Goal: Transaction & Acquisition: Purchase product/service

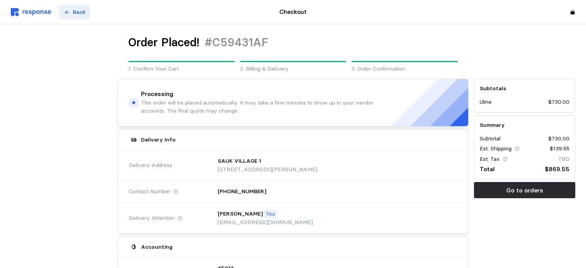
click at [76, 8] on p "Back" at bounding box center [79, 12] width 13 height 8
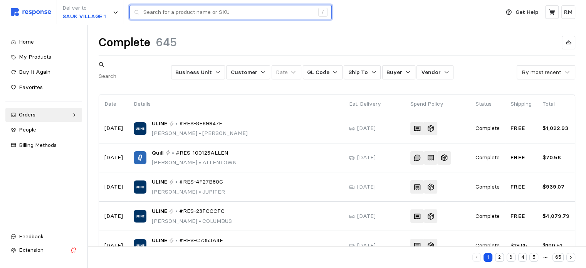
click at [258, 13] on input "text" at bounding box center [228, 12] width 171 height 14
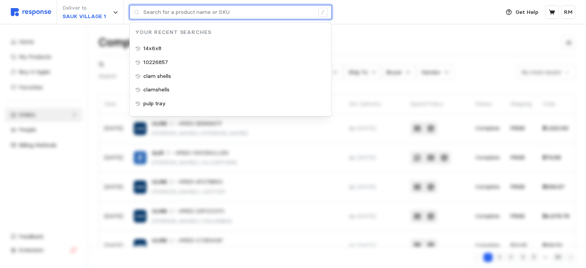
paste input "S-19063"
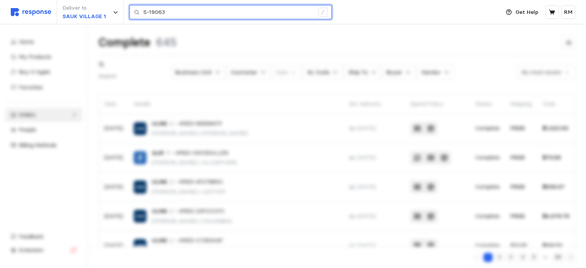
type input "S-19063"
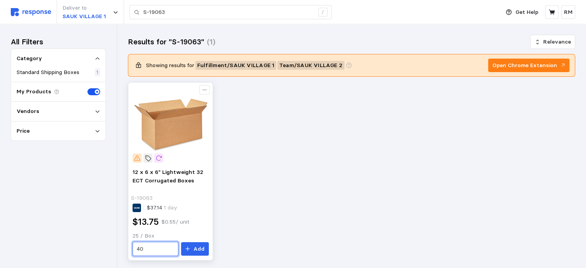
click at [158, 247] on input "40" at bounding box center [155, 249] width 37 height 14
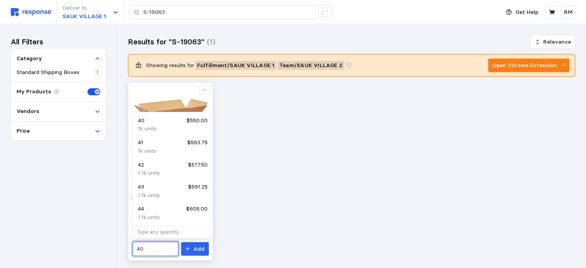
type input "4"
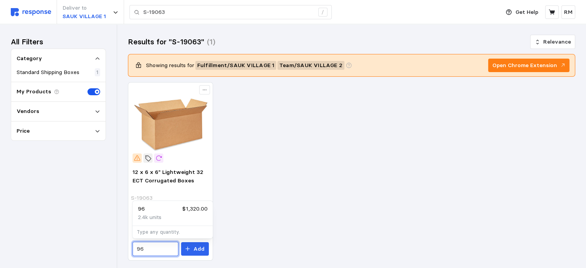
click at [159, 215] on p "2.4k units" at bounding box center [150, 217] width 24 height 8
type input "96"
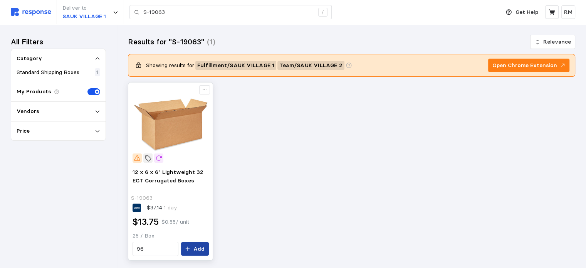
click at [193, 250] on button "Add" at bounding box center [195, 249] width 28 height 14
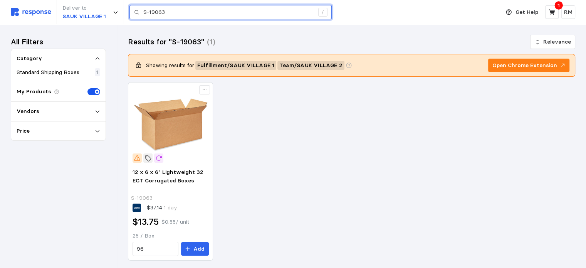
drag, startPoint x: 185, startPoint y: 18, endPoint x: 129, endPoint y: 17, distance: 55.1
click at [129, 17] on div "S-19063 /" at bounding box center [230, 12] width 202 height 15
paste input "8342"
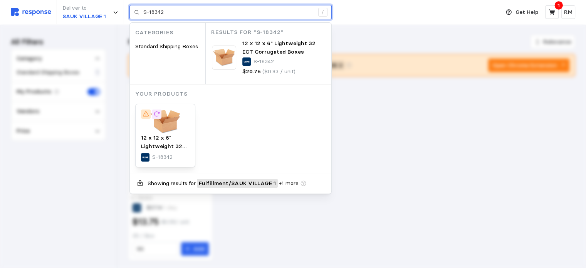
type input "S-18342"
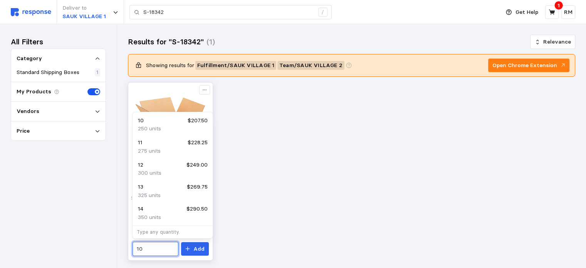
drag, startPoint x: 156, startPoint y: 250, endPoint x: 128, endPoint y: 251, distance: 28.1
click at [128, 251] on div "12 x 12 x 6" Lightweight 32 ECT Corrugated Boxes S-18342 $37.65 1 day $20.75 $0…" at bounding box center [170, 171] width 85 height 178
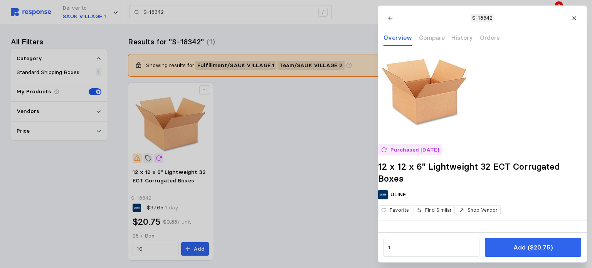
click at [147, 247] on div at bounding box center [296, 134] width 592 height 268
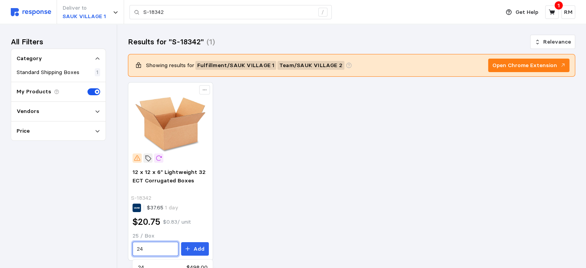
click at [161, 266] on div "24 $498.00" at bounding box center [172, 267] width 69 height 8
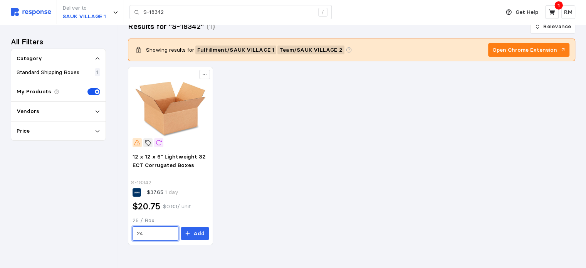
scroll to position [16, 0]
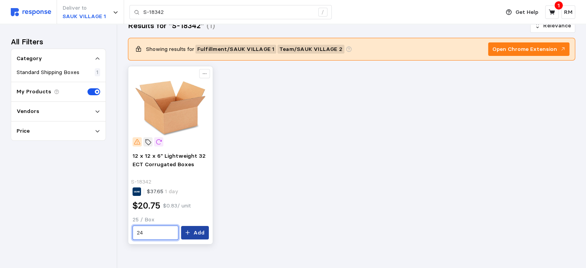
type input "24"
click at [197, 233] on p "Add" at bounding box center [198, 233] width 11 height 8
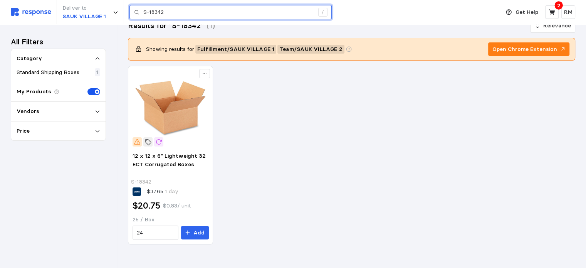
drag, startPoint x: 173, startPoint y: 13, endPoint x: 140, endPoint y: 12, distance: 33.2
click at [140, 12] on div "S-18342 /" at bounding box center [230, 12] width 202 height 15
paste input "22104"
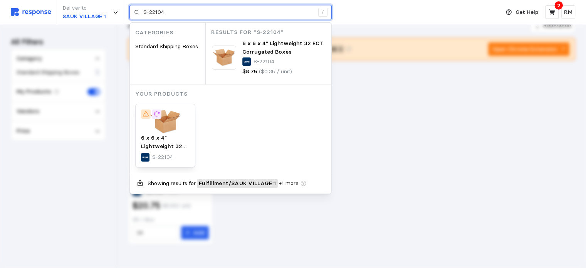
type input "S-22104"
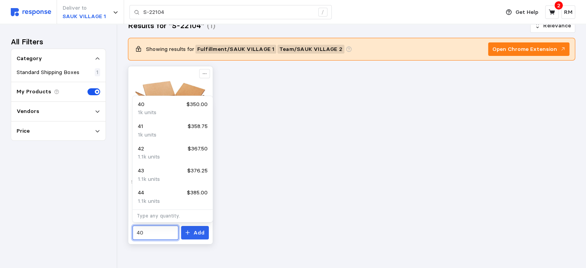
drag, startPoint x: 149, startPoint y: 234, endPoint x: 133, endPoint y: 234, distance: 16.2
click at [133, 234] on div "40" at bounding box center [156, 232] width 46 height 15
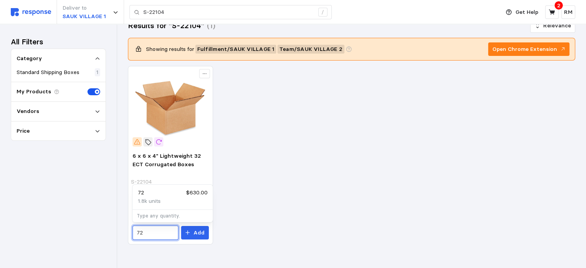
click at [167, 199] on div "1.8k units" at bounding box center [172, 201] width 69 height 8
type input "72"
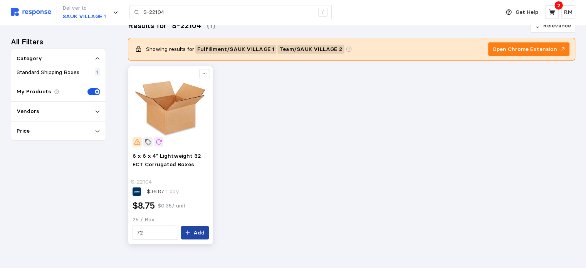
click at [195, 232] on p "Add" at bounding box center [198, 233] width 11 height 8
click at [553, 9] on icon at bounding box center [552, 12] width 7 height 7
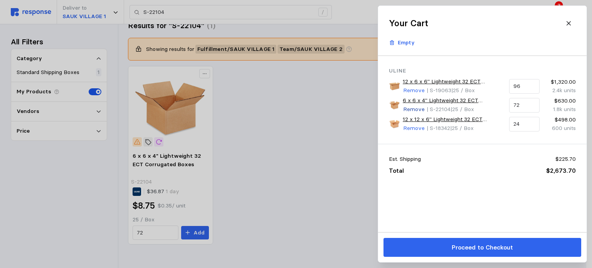
click at [415, 109] on p "Remove" at bounding box center [414, 109] width 22 height 8
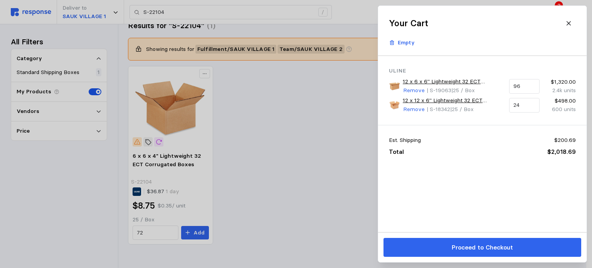
click at [251, 14] on div at bounding box center [296, 134] width 592 height 268
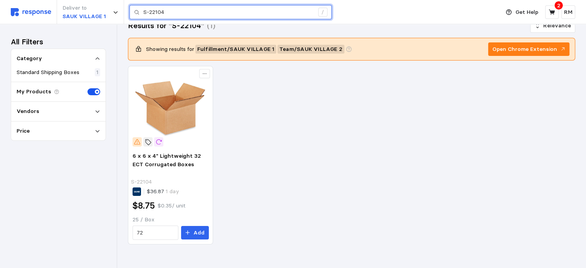
click at [222, 12] on input "S-22104" at bounding box center [228, 12] width 171 height 14
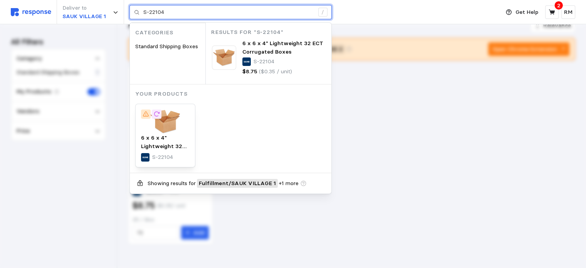
drag, startPoint x: 220, startPoint y: 13, endPoint x: 138, endPoint y: 22, distance: 82.5
click at [138, 20] on div "S-22104 / Categories Standard Shipping Boxes Results for "S-22104" 6 x 6 x 4" L…" at bounding box center [230, 12] width 202 height 15
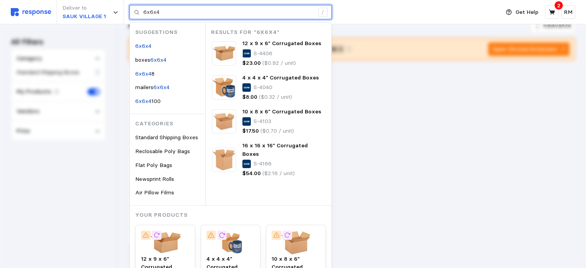
type input "6x6x4"
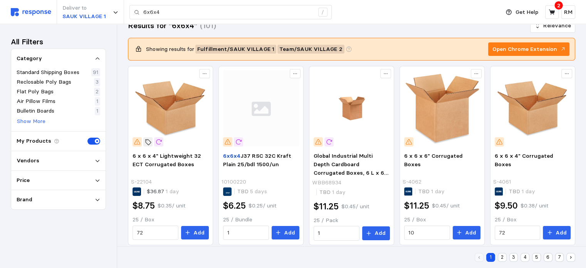
scroll to position [101, 0]
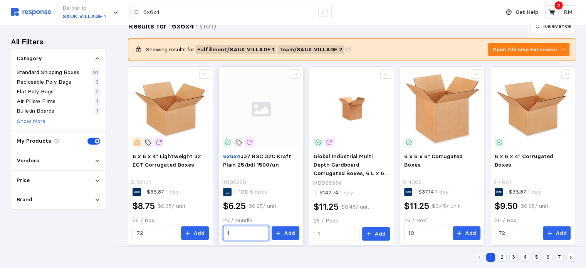
click at [232, 234] on input "1" at bounding box center [245, 233] width 37 height 14
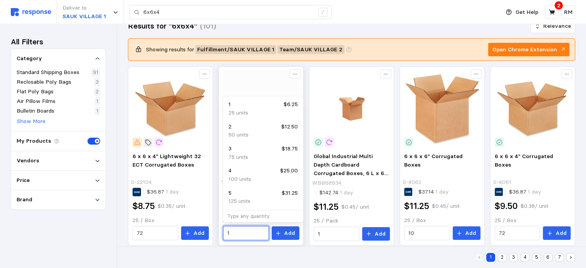
drag, startPoint x: 232, startPoint y: 234, endPoint x: 220, endPoint y: 234, distance: 11.2
click at [220, 234] on div "6x6x4 J37 RSC 32C Kraft Plain 25/bdl 1500/un 10100220 TBD 5 days $6.25 $0.25 / …" at bounding box center [261, 197] width 82 height 94
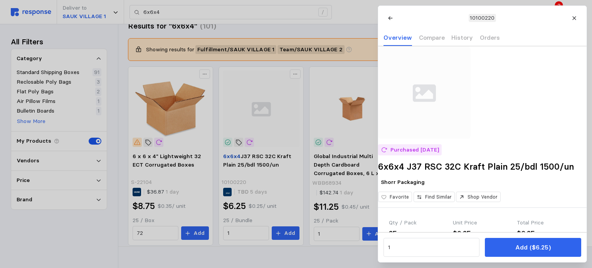
click at [241, 235] on div at bounding box center [296, 134] width 592 height 268
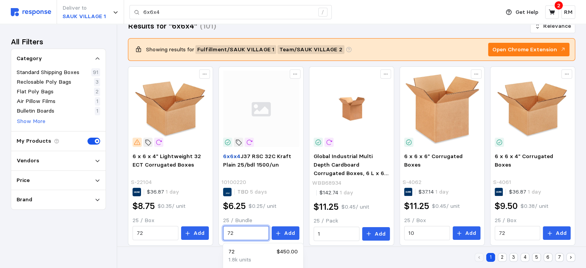
click at [254, 253] on div "72 $450.00" at bounding box center [263, 251] width 69 height 8
type input "72"
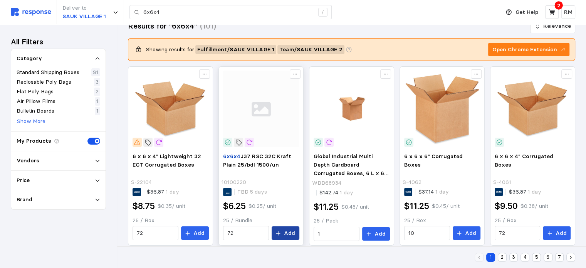
click at [281, 232] on icon at bounding box center [278, 232] width 5 height 5
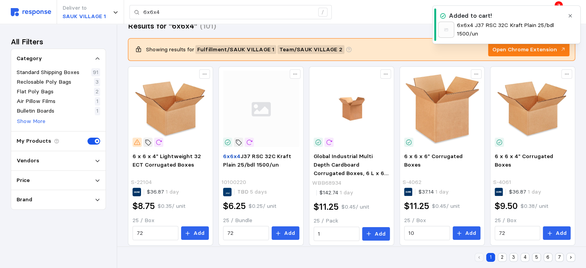
click at [570, 11] on div "Added to cart! 6x6x4 J37 RSC 32C Kraft Plain 25/bdl 1500/un" at bounding box center [506, 24] width 148 height 39
click at [571, 15] on icon "button" at bounding box center [570, 15] width 3 height 3
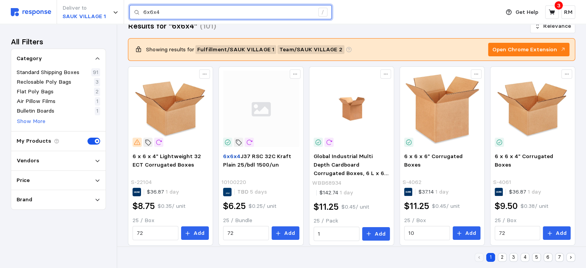
drag, startPoint x: 175, startPoint y: 13, endPoint x: 126, endPoint y: 10, distance: 48.3
click at [126, 10] on div "Deliver to [GEOGRAPHIC_DATA] 1 6x6x4 /" at bounding box center [253, 12] width 485 height 24
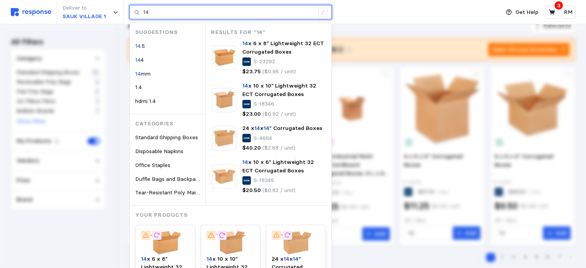
type input "1"
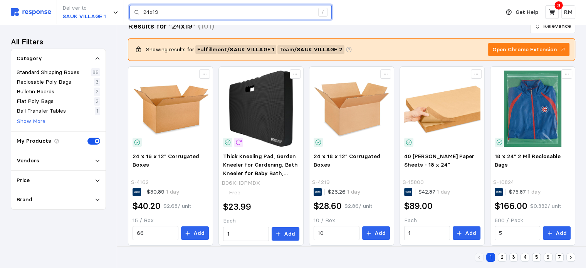
drag, startPoint x: 160, startPoint y: 11, endPoint x: 138, endPoint y: 11, distance: 21.6
click at [138, 11] on div "24x19 /" at bounding box center [230, 12] width 202 height 15
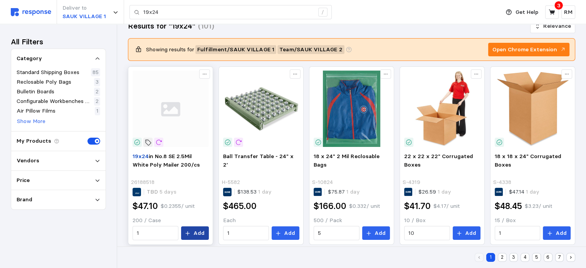
click at [190, 232] on icon at bounding box center [187, 232] width 5 height 5
click at [552, 11] on icon at bounding box center [552, 11] width 6 height 5
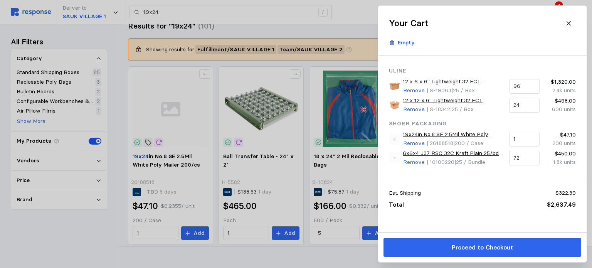
click at [257, 12] on div at bounding box center [296, 134] width 592 height 268
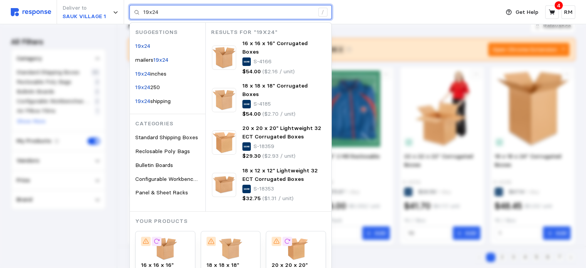
drag, startPoint x: 257, startPoint y: 12, endPoint x: 172, endPoint y: 11, distance: 85.2
click at [172, 11] on input "19x24" at bounding box center [228, 12] width 171 height 14
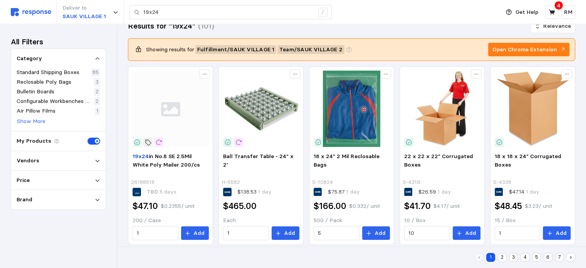
click at [372, 13] on div "Deliver to [GEOGRAPHIC_DATA] 1 19x24 /" at bounding box center [253, 12] width 485 height 24
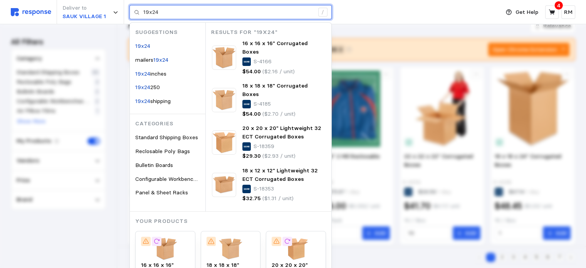
drag, startPoint x: 176, startPoint y: 10, endPoint x: 136, endPoint y: 14, distance: 39.9
click at [136, 14] on div "19x24 /" at bounding box center [230, 12] width 202 height 15
paste input "S-22629"
type input "S-22629"
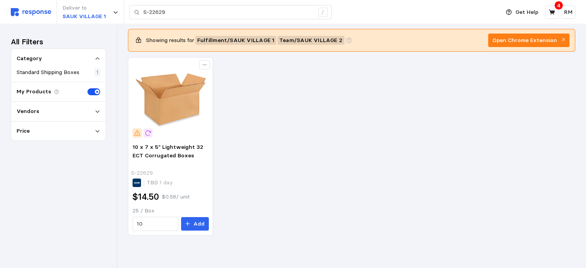
scroll to position [16, 0]
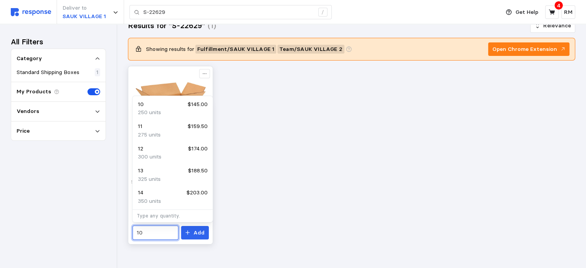
click at [145, 235] on input "10" at bounding box center [155, 233] width 37 height 14
drag, startPoint x: 145, startPoint y: 235, endPoint x: 131, endPoint y: 235, distance: 13.9
click at [131, 235] on div "10 x 7 x 5" Lightweight 32 ECT Corrugated Boxes S-22629 $37.14 1 day $14.50 $0.…" at bounding box center [171, 195] width 82 height 93
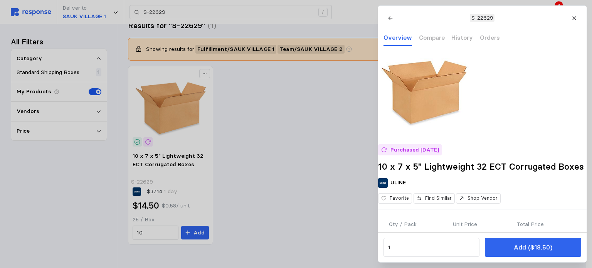
click at [143, 233] on div at bounding box center [296, 134] width 592 height 268
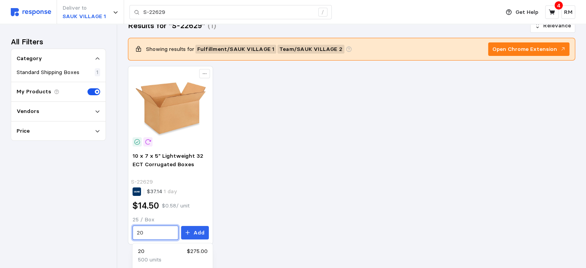
click at [150, 252] on div "20 $275.00" at bounding box center [172, 251] width 69 height 8
type input "20"
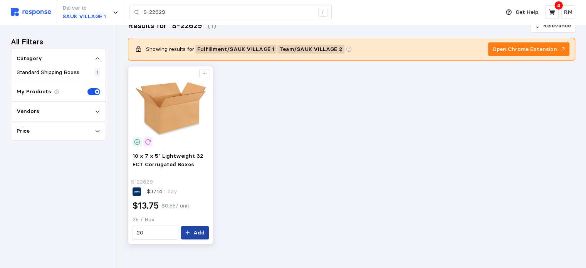
click at [200, 234] on p "Add" at bounding box center [198, 233] width 11 height 8
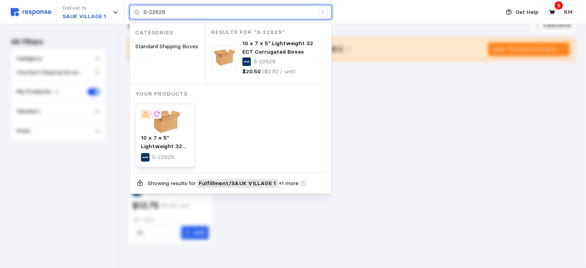
drag, startPoint x: 185, startPoint y: 15, endPoint x: 141, endPoint y: 13, distance: 44.0
click at [141, 13] on div "S-22629 /" at bounding box center [230, 12] width 202 height 15
click at [203, 11] on input "S-22629" at bounding box center [228, 12] width 171 height 14
drag, startPoint x: 177, startPoint y: 12, endPoint x: 135, endPoint y: 13, distance: 42.4
click at [135, 13] on div "S-22629 /" at bounding box center [230, 12] width 202 height 15
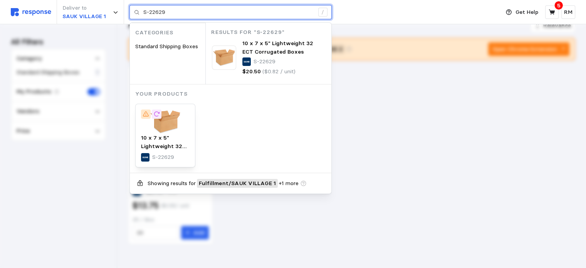
paste input "4596"
type input "S-4596"
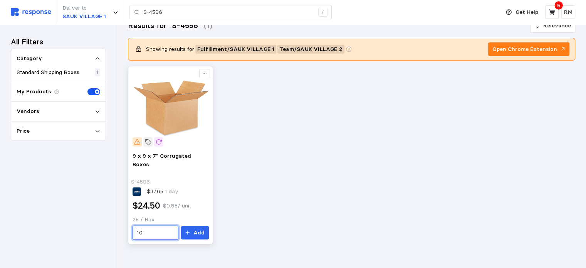
click at [150, 235] on input "10" at bounding box center [155, 233] width 37 height 14
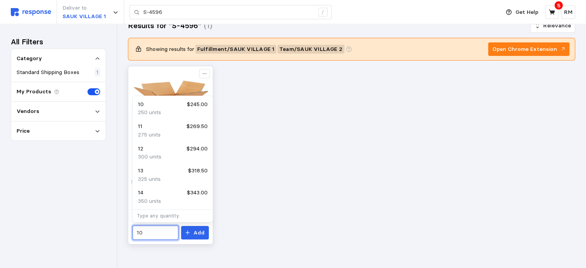
drag, startPoint x: 150, startPoint y: 235, endPoint x: 129, endPoint y: 234, distance: 20.1
click at [130, 234] on div "9 x 9 x 7" Corrugated Boxes S-4596 $37.65 1 day $24.50 $0.98 / unit 25 / Box 10…" at bounding box center [171, 195] width 82 height 93
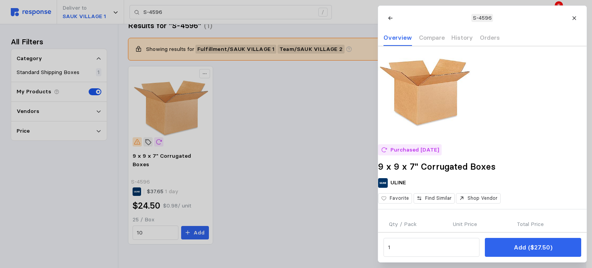
drag, startPoint x: 150, startPoint y: 231, endPoint x: 142, endPoint y: 230, distance: 8.2
click at [142, 230] on div at bounding box center [296, 134] width 592 height 268
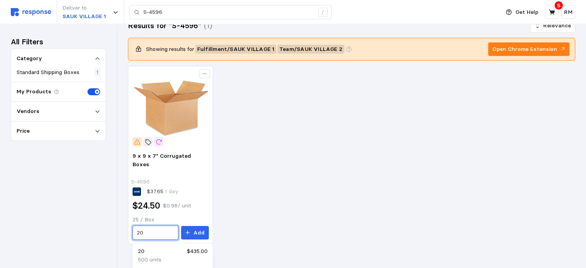
click at [156, 255] on div "20 $435.00" at bounding box center [172, 251] width 69 height 8
type input "20"
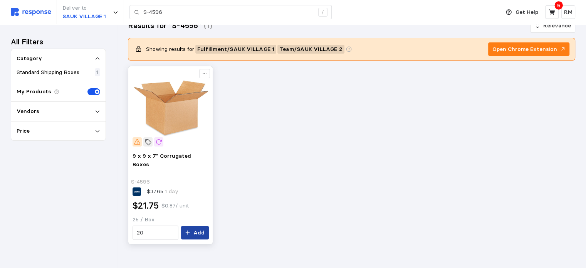
click at [200, 229] on p "Add" at bounding box center [198, 233] width 11 height 8
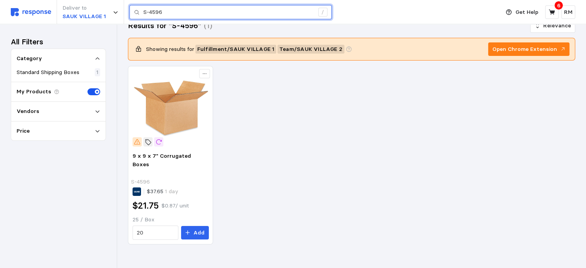
click at [182, 13] on input "S-4596" at bounding box center [228, 12] width 171 height 14
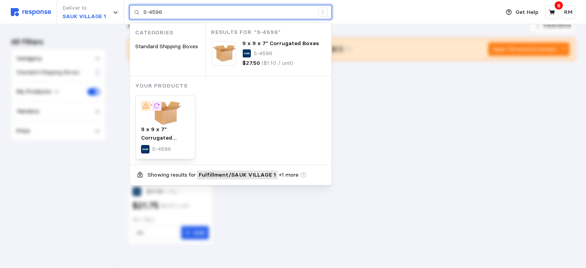
drag, startPoint x: 170, startPoint y: 15, endPoint x: 140, endPoint y: 13, distance: 29.8
click at [140, 13] on div "S-4596 /" at bounding box center [230, 12] width 202 height 15
paste input "18345"
type input "S-18345"
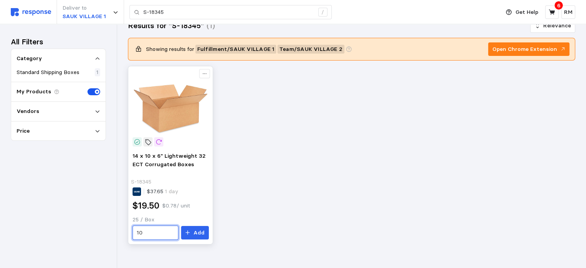
click at [151, 234] on input "10" at bounding box center [155, 233] width 37 height 14
click at [154, 195] on div "120 $2,340.00" at bounding box center [172, 192] width 69 height 8
type input "120"
click at [198, 234] on p "Add" at bounding box center [198, 233] width 11 height 8
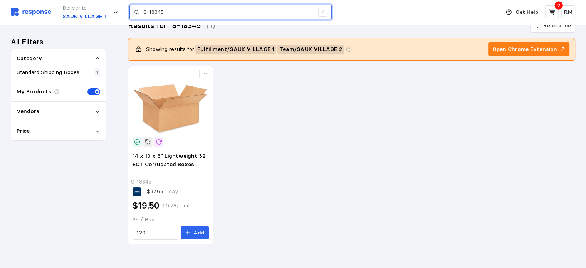
click at [178, 13] on input "S-18345" at bounding box center [228, 12] width 171 height 14
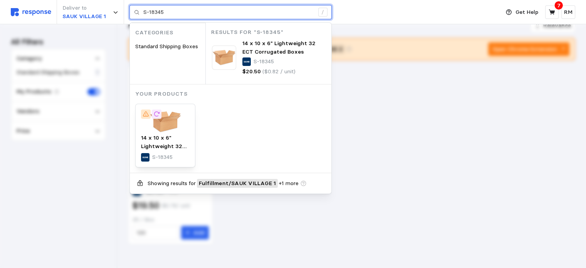
drag, startPoint x: 178, startPoint y: 13, endPoint x: 138, endPoint y: 13, distance: 40.5
click at [138, 13] on div "S-18345 /" at bounding box center [230, 12] width 202 height 15
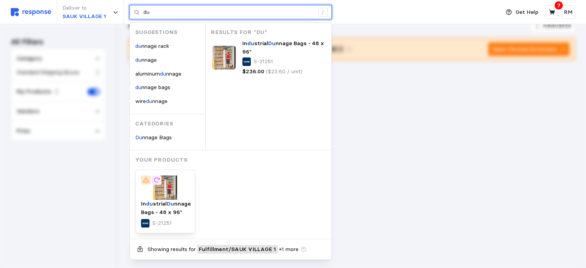
type input "d"
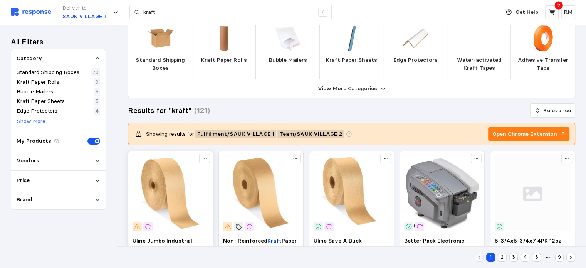
scroll to position [101, 0]
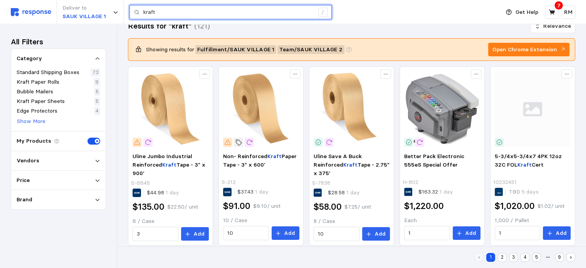
click at [164, 13] on input "kraft" at bounding box center [228, 12] width 171 height 14
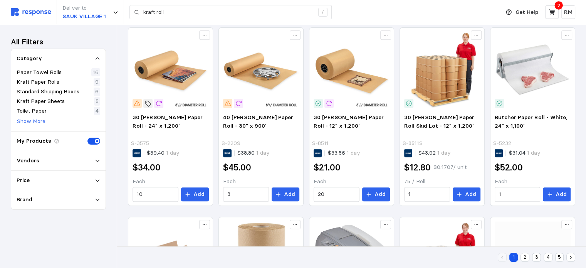
scroll to position [333, 0]
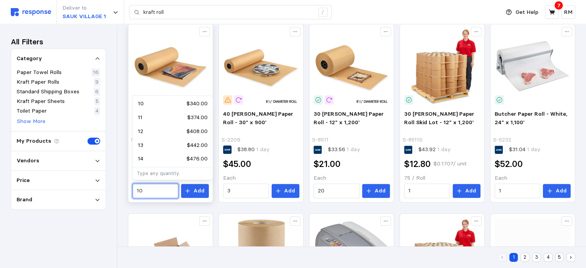
click at [166, 192] on input "10" at bounding box center [155, 191] width 37 height 14
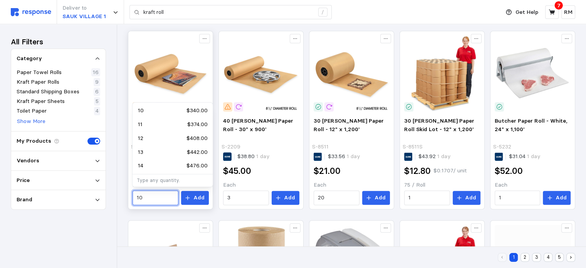
scroll to position [325, 0]
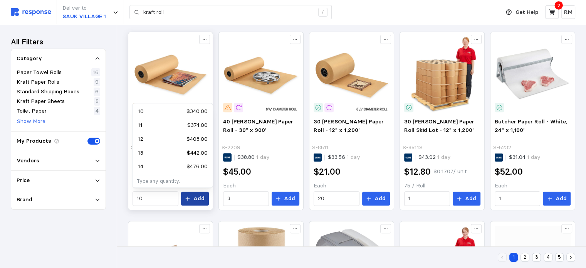
click at [196, 198] on p "Add" at bounding box center [198, 198] width 11 height 8
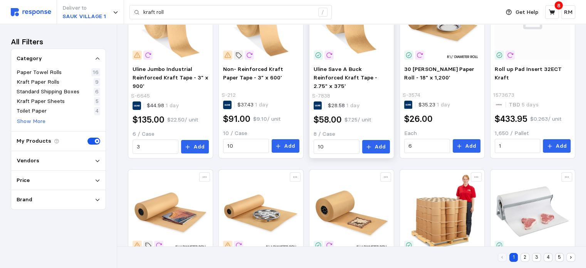
scroll to position [188, 0]
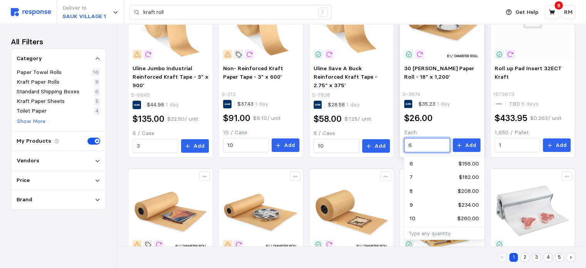
click at [437, 146] on input "6" at bounding box center [427, 145] width 37 height 14
click at [438, 161] on div "6 $156.00" at bounding box center [444, 164] width 69 height 8
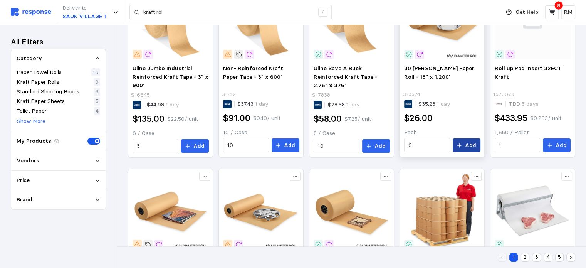
click at [467, 142] on p "Add" at bounding box center [470, 145] width 11 height 8
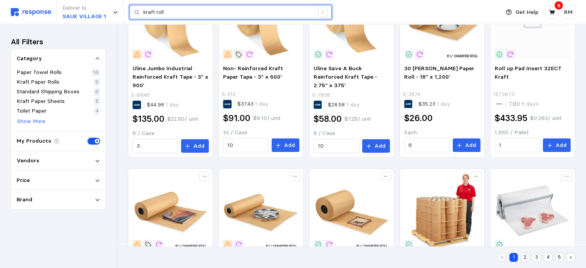
click at [165, 18] on input "kraft roll" at bounding box center [228, 12] width 171 height 14
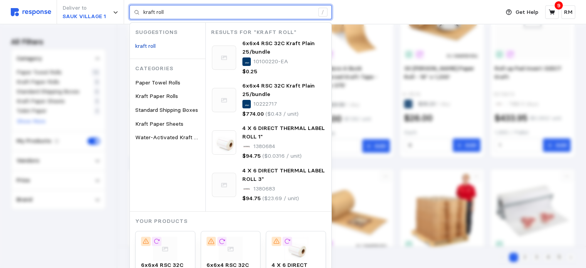
drag, startPoint x: 172, startPoint y: 14, endPoint x: 136, endPoint y: 14, distance: 35.8
click at [136, 14] on div "kraft roll /" at bounding box center [230, 12] width 202 height 15
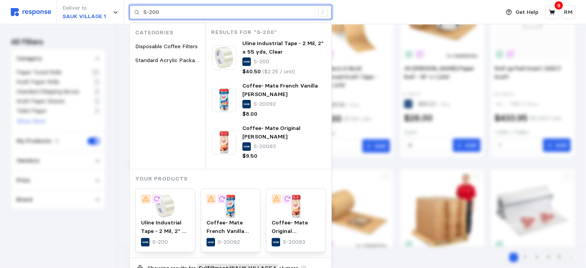
type input "S-200"
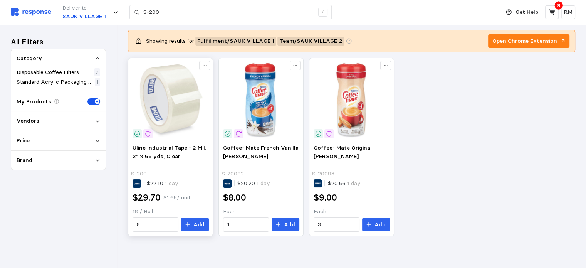
scroll to position [24, 0]
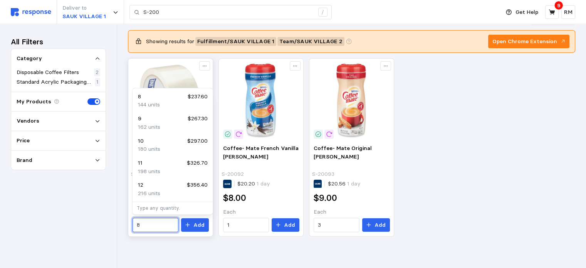
click at [153, 227] on input "8" at bounding box center [155, 225] width 37 height 14
click at [167, 149] on div "180 units" at bounding box center [172, 149] width 69 height 8
type input "10"
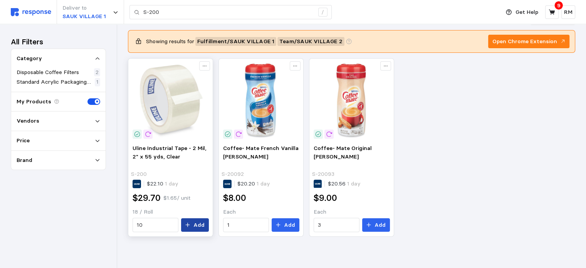
click at [193, 223] on button "Add" at bounding box center [195, 225] width 28 height 14
click at [555, 10] on icon at bounding box center [552, 12] width 7 height 7
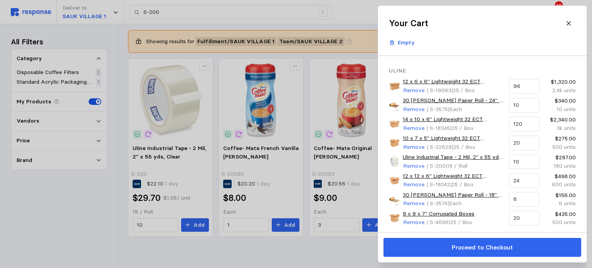
click at [223, 11] on div at bounding box center [296, 134] width 592 height 268
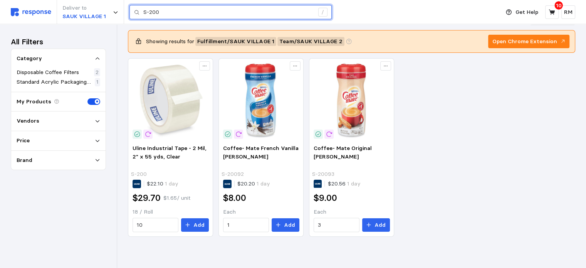
click at [194, 7] on input "S-200" at bounding box center [228, 12] width 171 height 14
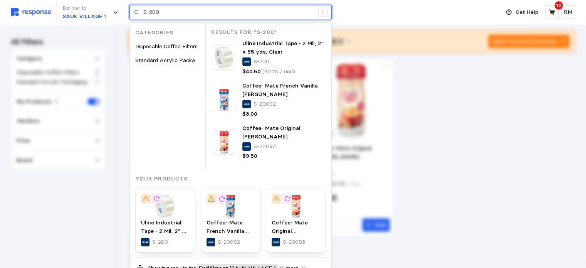
drag, startPoint x: 167, startPoint y: 10, endPoint x: 133, endPoint y: 11, distance: 33.9
click at [133, 11] on div "S-200 /" at bounding box center [230, 12] width 202 height 15
paste input "2337"
type input "S-22337"
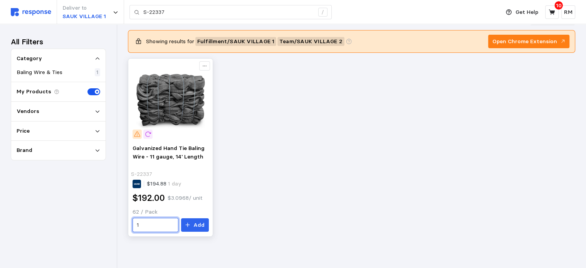
click at [162, 227] on input "1" at bounding box center [155, 225] width 37 height 14
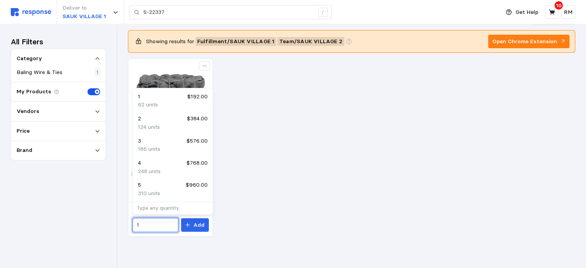
click at [165, 121] on div "2 $384.00" at bounding box center [172, 118] width 69 height 8
type input "2"
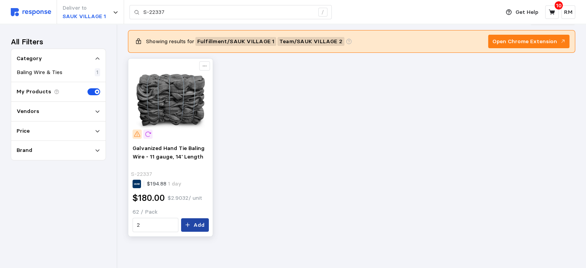
click at [200, 224] on p "Add" at bounding box center [198, 225] width 11 height 8
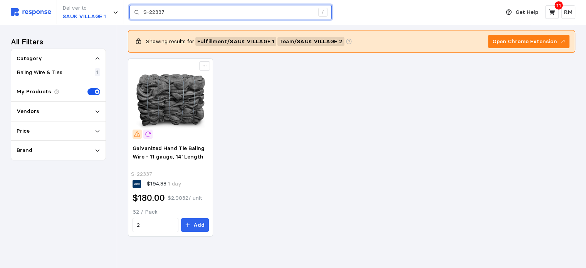
drag, startPoint x: 179, startPoint y: 15, endPoint x: 139, endPoint y: 15, distance: 40.5
click at [139, 15] on div "S-22337 /" at bounding box center [230, 12] width 202 height 15
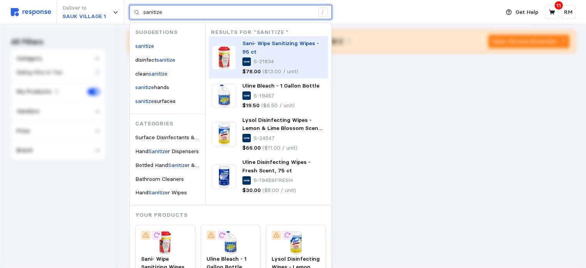
click at [271, 50] on p "Sani- Wipe Sanitizing Wipes - 95 ct" at bounding box center [283, 47] width 83 height 17
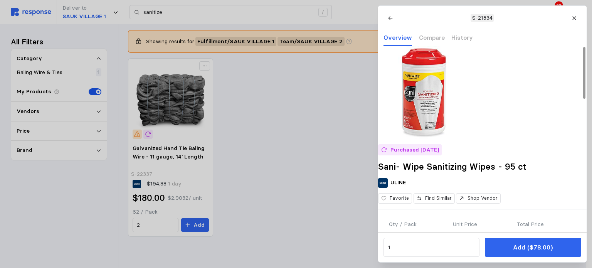
click at [429, 99] on img at bounding box center [424, 92] width 92 height 92
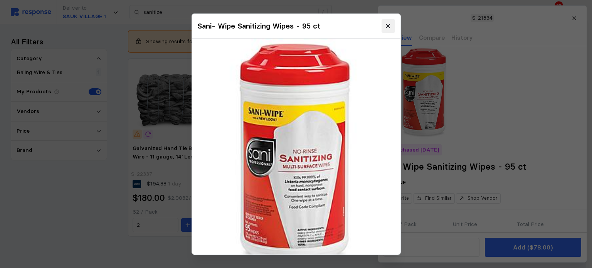
click at [385, 29] on icon at bounding box center [388, 26] width 7 height 7
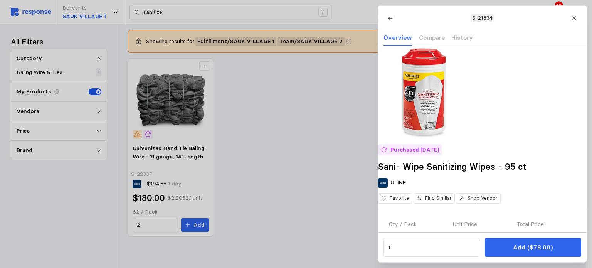
click at [335, 119] on div at bounding box center [296, 134] width 592 height 268
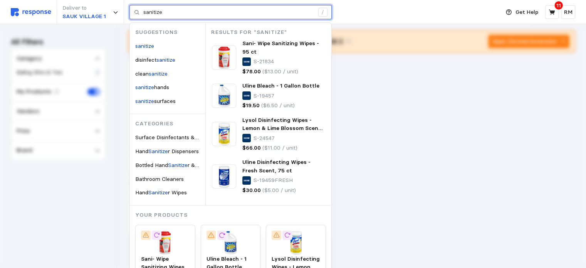
click at [186, 14] on input "sanitize" at bounding box center [228, 12] width 171 height 14
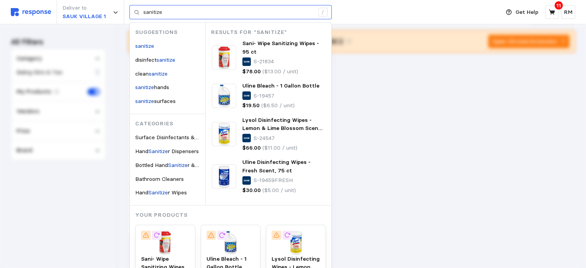
type input "sanitize"
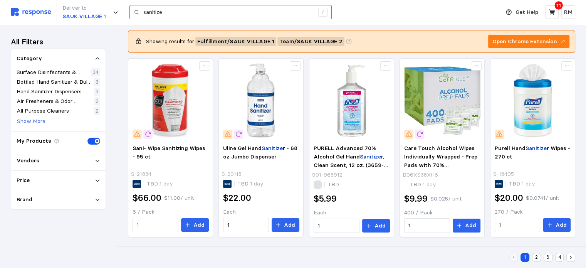
scroll to position [108, 0]
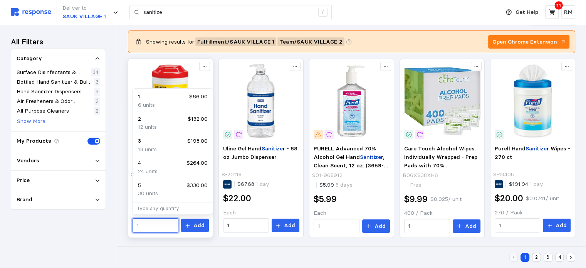
click at [160, 223] on input "1" at bounding box center [155, 226] width 37 height 14
click at [148, 126] on p "12 units" at bounding box center [147, 127] width 19 height 8
type input "2"
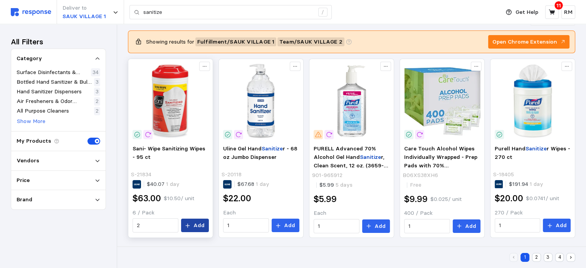
click at [190, 223] on icon at bounding box center [187, 225] width 5 height 5
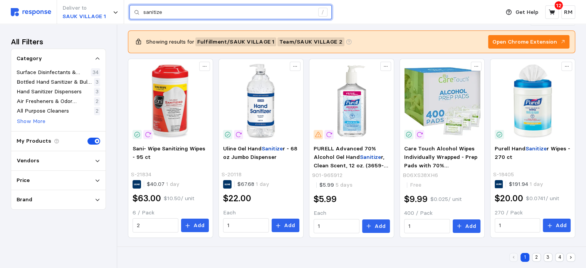
drag, startPoint x: 190, startPoint y: 12, endPoint x: 144, endPoint y: 12, distance: 45.5
click at [144, 12] on input "sanitize" at bounding box center [228, 12] width 171 height 14
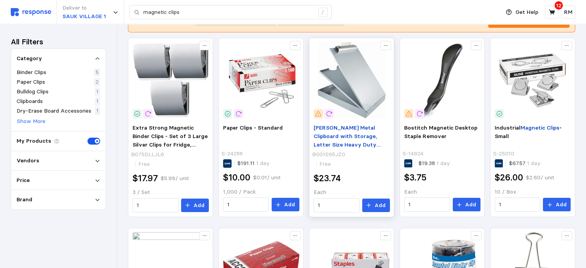
scroll to position [109, 0]
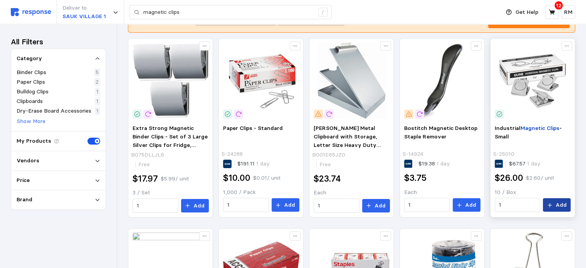
click at [555, 204] on button "Add" at bounding box center [557, 205] width 28 height 14
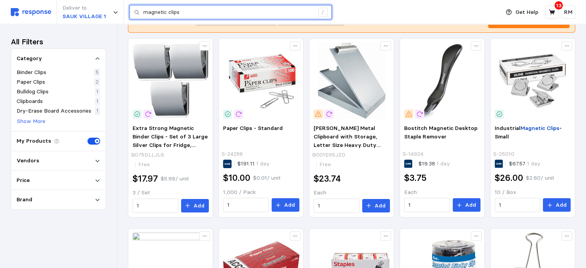
click at [215, 6] on input "magnetic clips" at bounding box center [228, 12] width 171 height 14
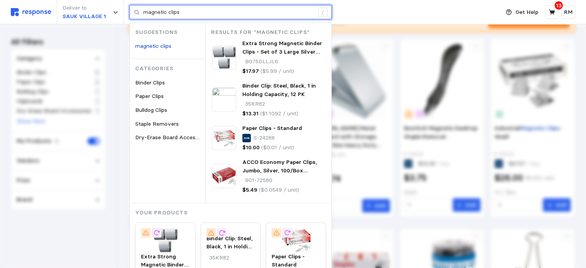
drag, startPoint x: 191, startPoint y: 11, endPoint x: 141, endPoint y: 10, distance: 50.5
click at [141, 10] on div "magnetic clips /" at bounding box center [230, 12] width 202 height 15
paste input "H-800B"
type input "H-800B"
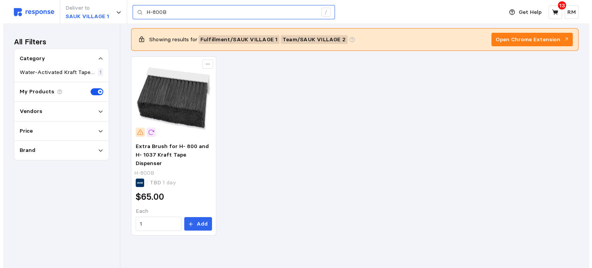
scroll to position [25, 0]
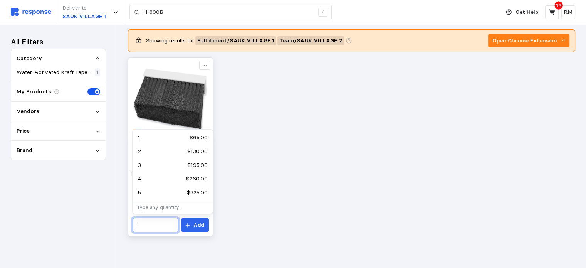
click at [148, 228] on input "1" at bounding box center [155, 225] width 37 height 14
click at [147, 193] on div "5 $325.00" at bounding box center [172, 192] width 69 height 8
type input "5"
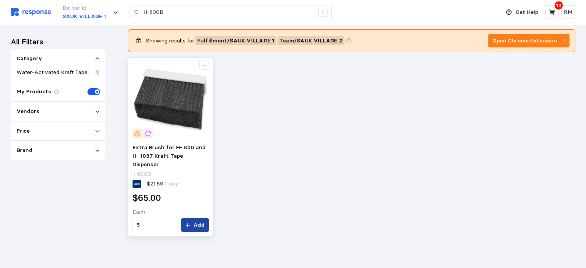
click at [199, 224] on p "Add" at bounding box center [198, 225] width 11 height 8
click at [554, 10] on icon at bounding box center [552, 12] width 7 height 7
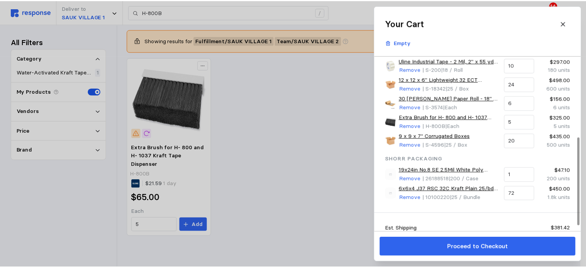
scroll to position [173, 0]
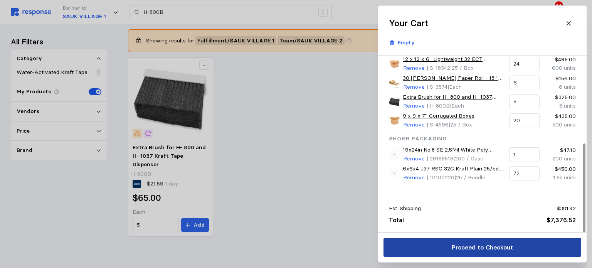
click at [487, 248] on p "Proceed to Checkout" at bounding box center [481, 247] width 61 height 10
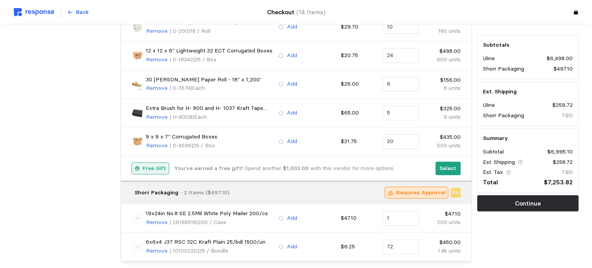
scroll to position [311, 0]
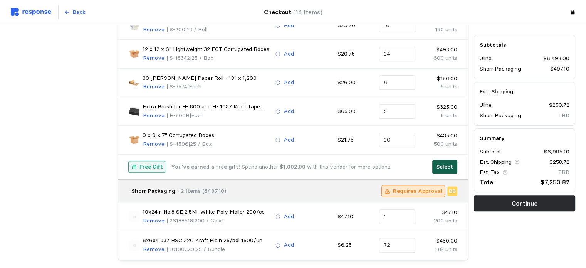
click at [448, 166] on p "Select" at bounding box center [444, 167] width 17 height 8
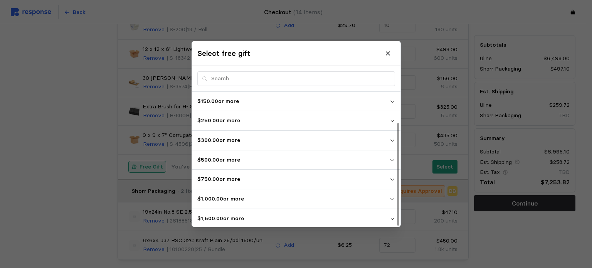
scroll to position [40, 0]
click at [329, 219] on p "$5,000.00 or more" at bounding box center [293, 217] width 192 height 8
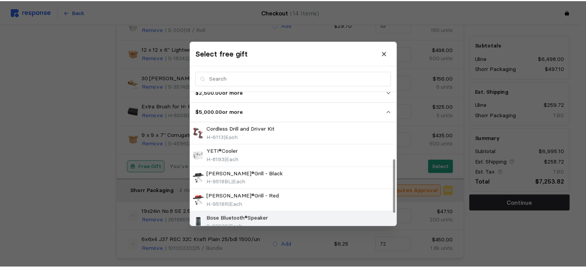
scroll to position [197, 0]
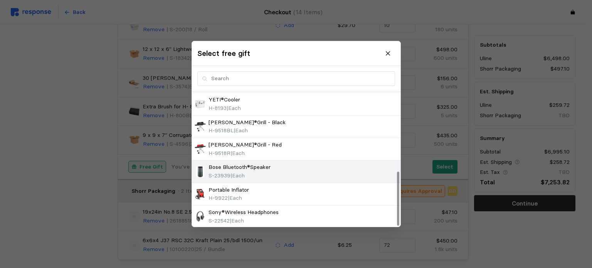
click at [321, 170] on div "Bose Bluetooth®Speaker S-23939 | Each" at bounding box center [296, 171] width 203 height 17
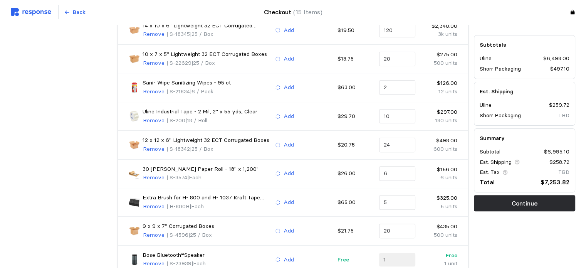
scroll to position [346, 0]
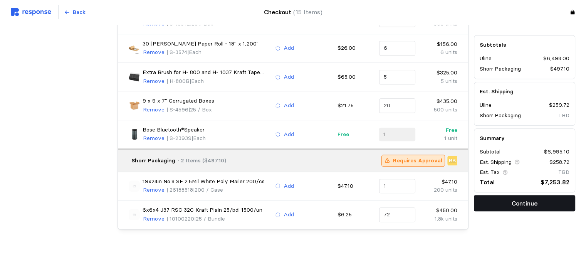
click at [500, 205] on button "Continue" at bounding box center [524, 203] width 101 height 16
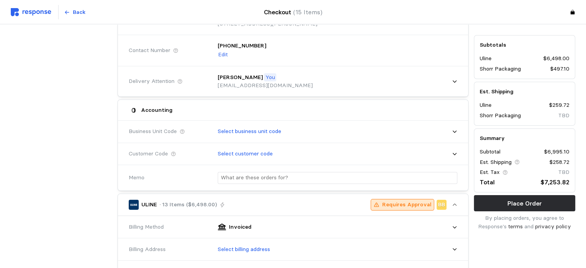
scroll to position [93, 0]
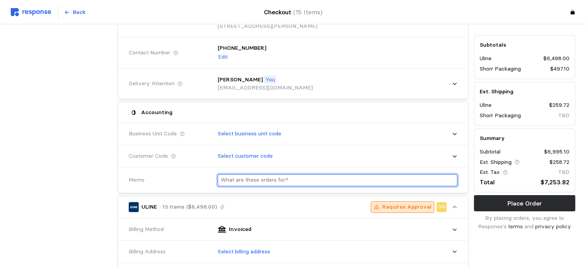
click at [298, 178] on input "text" at bounding box center [338, 180] width 234 height 11
click at [308, 180] on input "text" at bounding box center [338, 180] width 234 height 11
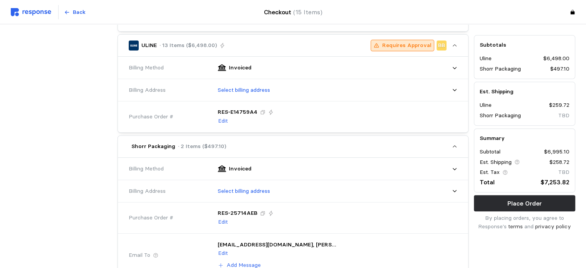
scroll to position [253, 0]
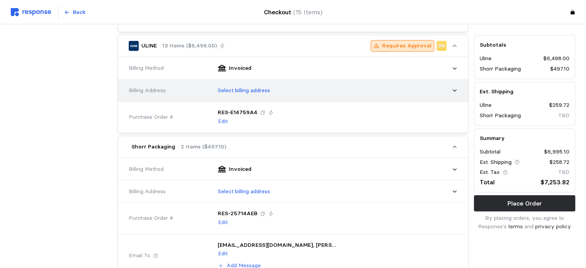
type input "SP664"
click at [400, 86] on div "Select billing address" at bounding box center [334, 90] width 245 height 19
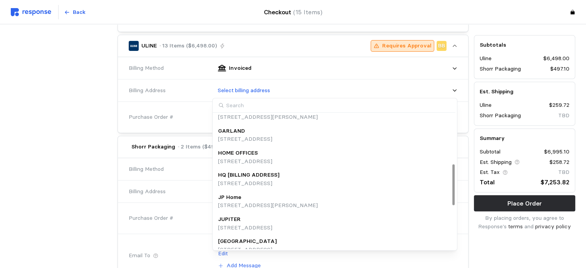
scroll to position [189, 0]
click at [372, 181] on div "HQ [BILLING ADDRESS] [STREET_ADDRESS]" at bounding box center [335, 178] width 234 height 17
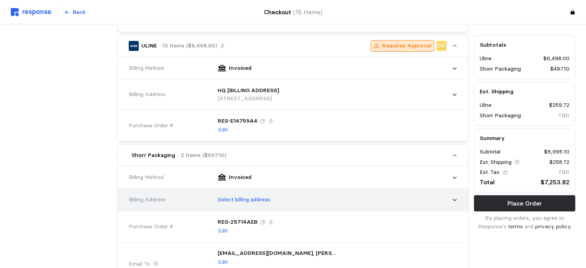
click at [374, 195] on div "Select billing address" at bounding box center [334, 199] width 245 height 19
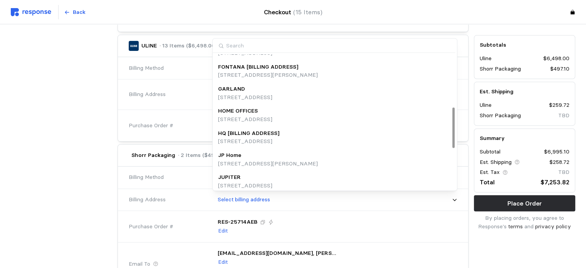
scroll to position [174, 0]
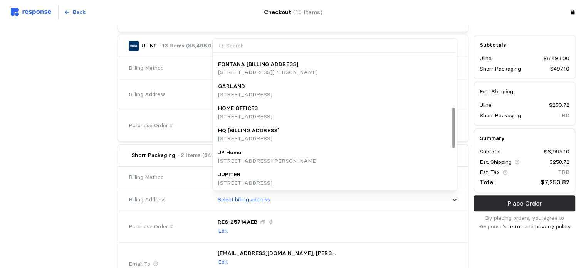
click at [279, 129] on div "HQ [BILLING ADDRESS]" at bounding box center [248, 130] width 61 height 8
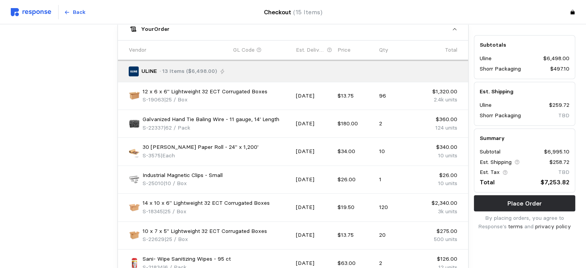
scroll to position [542, 0]
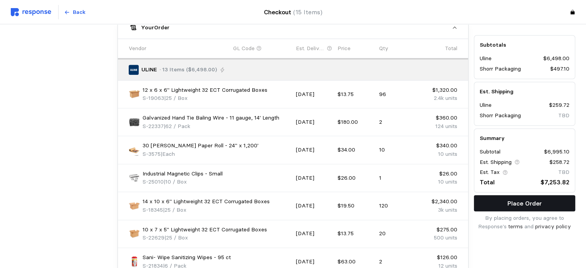
click at [499, 204] on button "Place Order" at bounding box center [524, 203] width 101 height 16
